Goal: Communication & Community: Participate in discussion

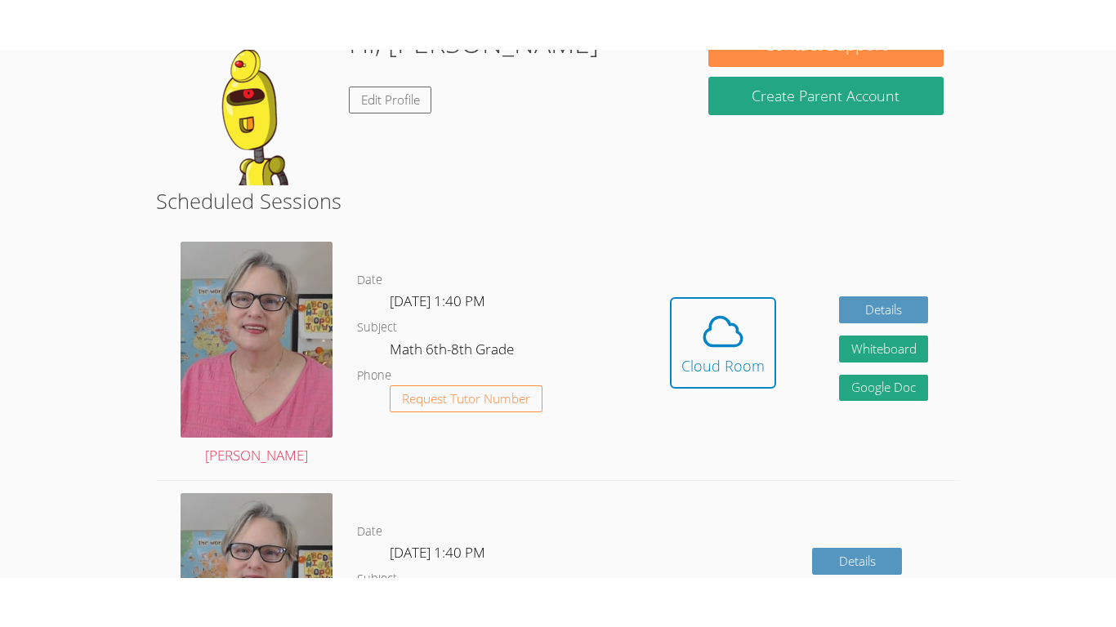
scroll to position [290, 0]
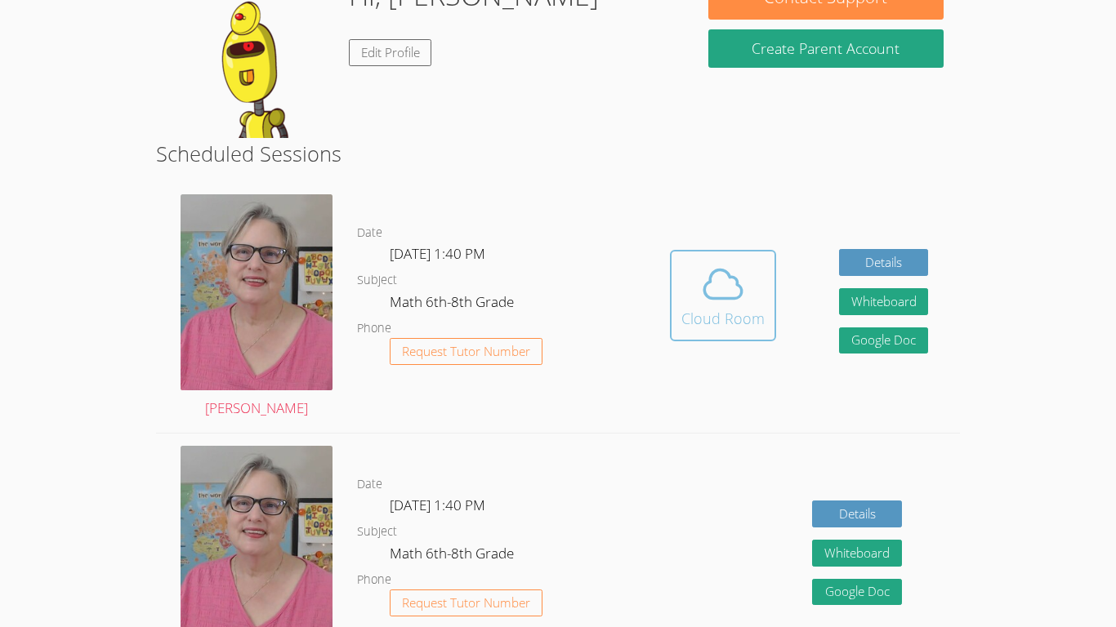
click at [681, 319] on div "Cloud Room" at bounding box center [722, 318] width 83 height 23
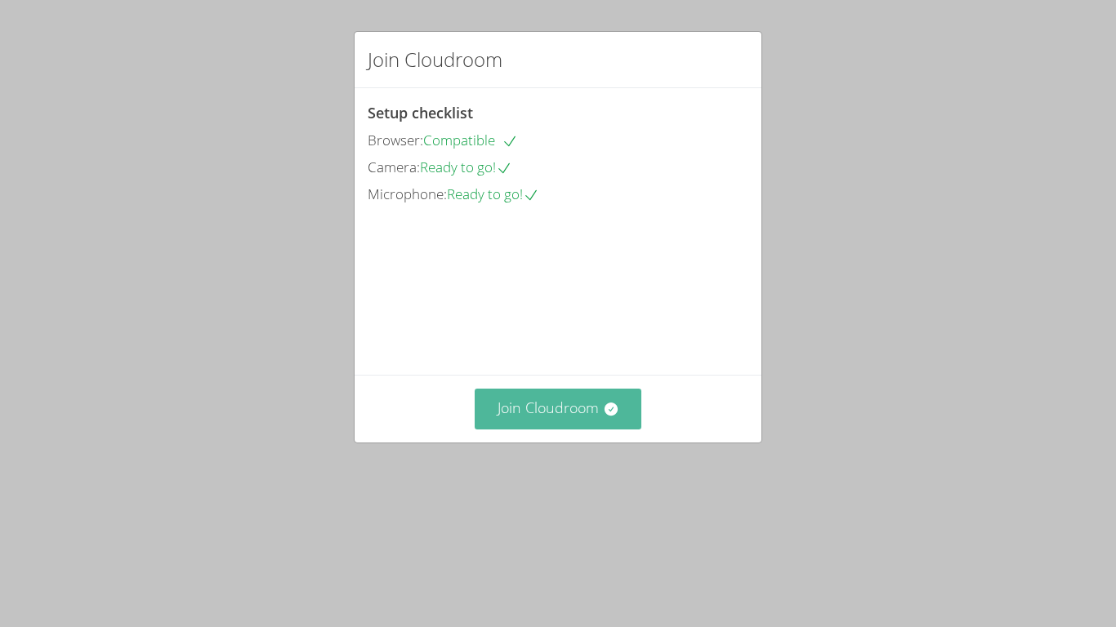
click at [521, 429] on button "Join Cloudroom" at bounding box center [558, 409] width 167 height 40
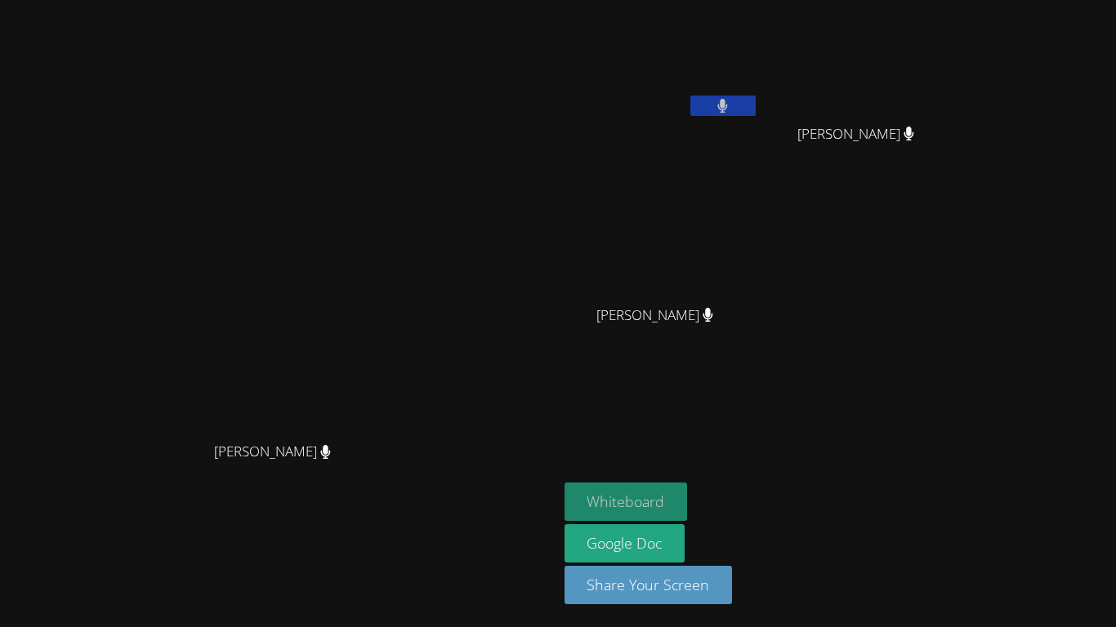
click at [688, 505] on button "Whiteboard" at bounding box center [626, 502] width 123 height 38
click at [728, 109] on icon at bounding box center [723, 106] width 10 height 14
click at [731, 109] on icon at bounding box center [722, 106] width 17 height 14
click at [756, 101] on button at bounding box center [722, 106] width 65 height 20
click at [756, 102] on button at bounding box center [722, 106] width 65 height 20
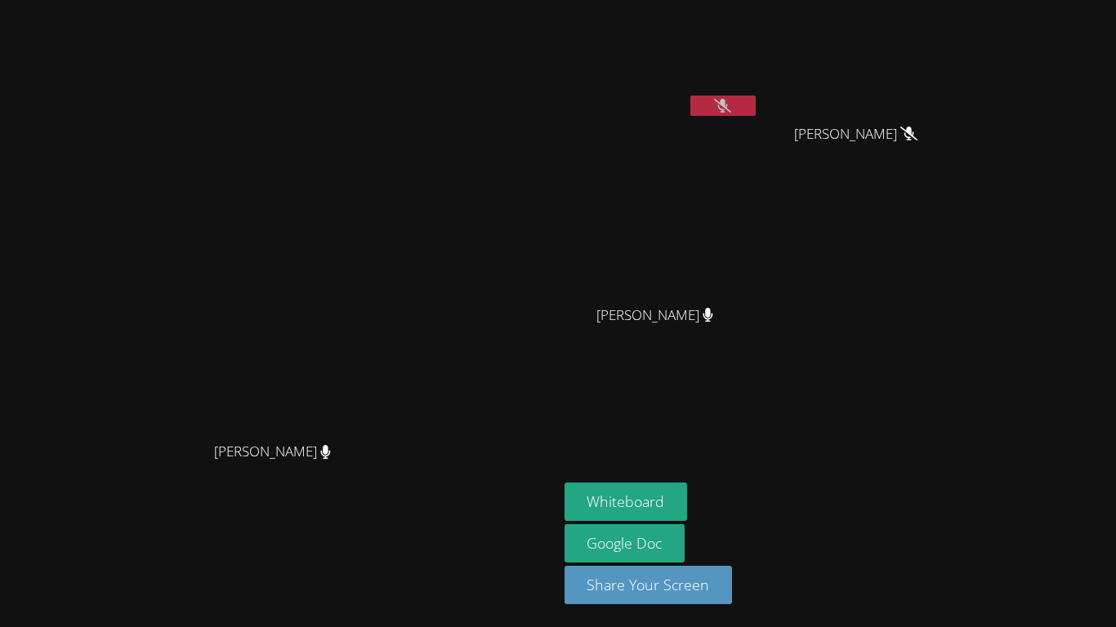
click at [756, 102] on button at bounding box center [722, 106] width 65 height 20
click at [756, 118] on div at bounding box center [722, 108] width 65 height 25
click at [731, 112] on icon at bounding box center [722, 106] width 17 height 14
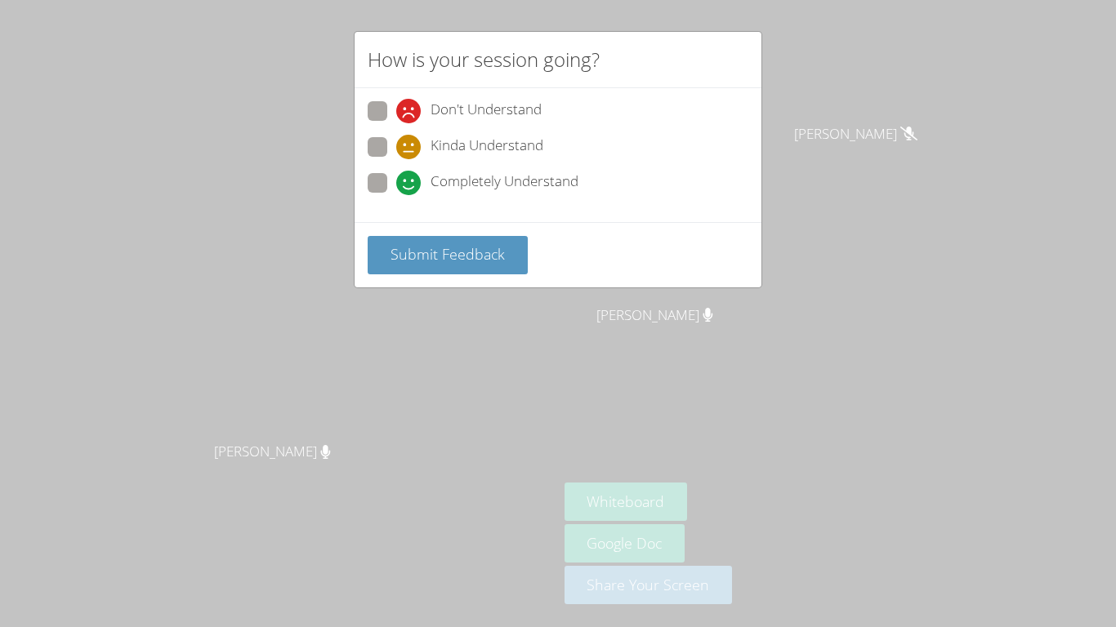
click at [462, 185] on span "Completely Understand" at bounding box center [505, 183] width 148 height 25
click at [410, 185] on input "Completely Understand" at bounding box center [403, 180] width 14 height 14
radio input "true"
click at [457, 261] on span "Submit Feedback" at bounding box center [448, 254] width 114 height 20
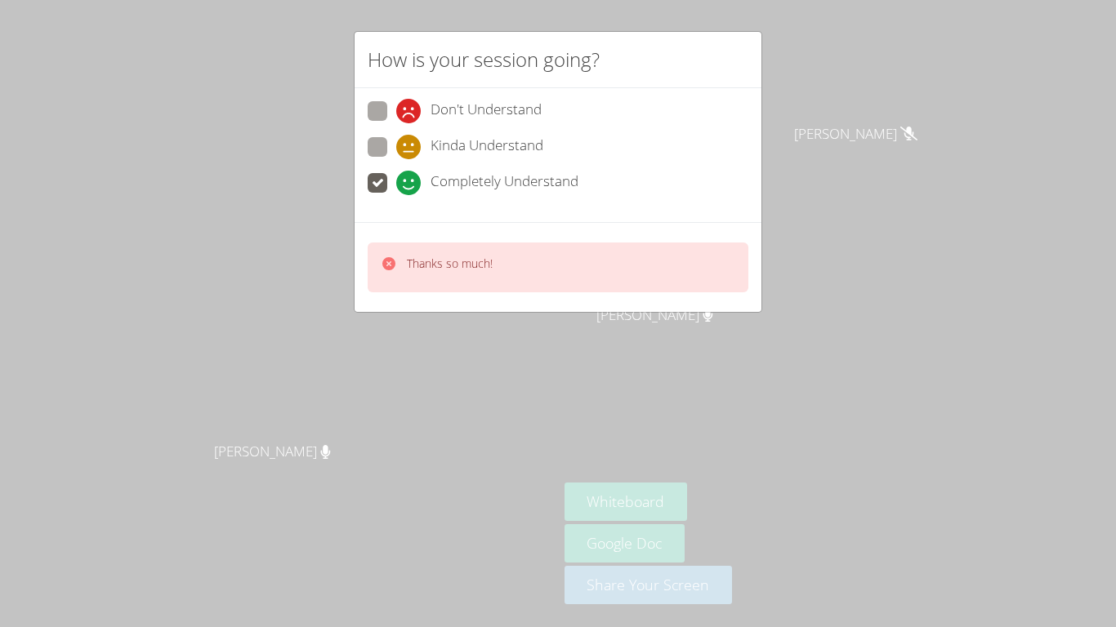
click at [849, 119] on div "How is your session going? Don't Understand Kinda Understand Completely Underst…" at bounding box center [558, 313] width 1116 height 627
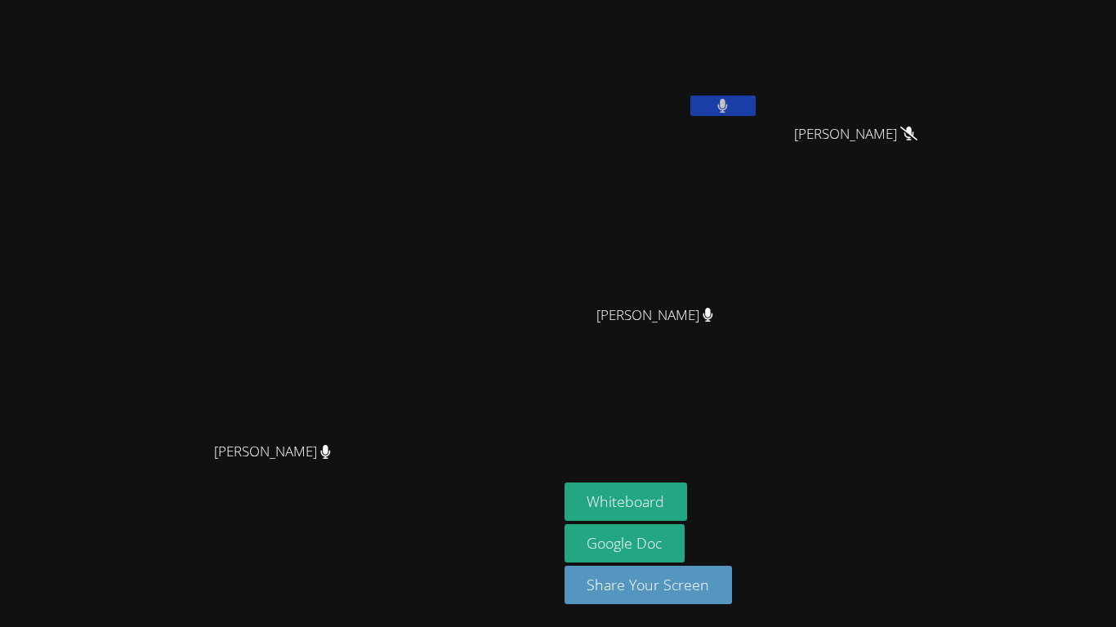
click at [759, 73] on video at bounding box center [662, 61] width 194 height 109
click at [756, 113] on button at bounding box center [722, 106] width 65 height 20
